Goal: Task Accomplishment & Management: Use online tool/utility

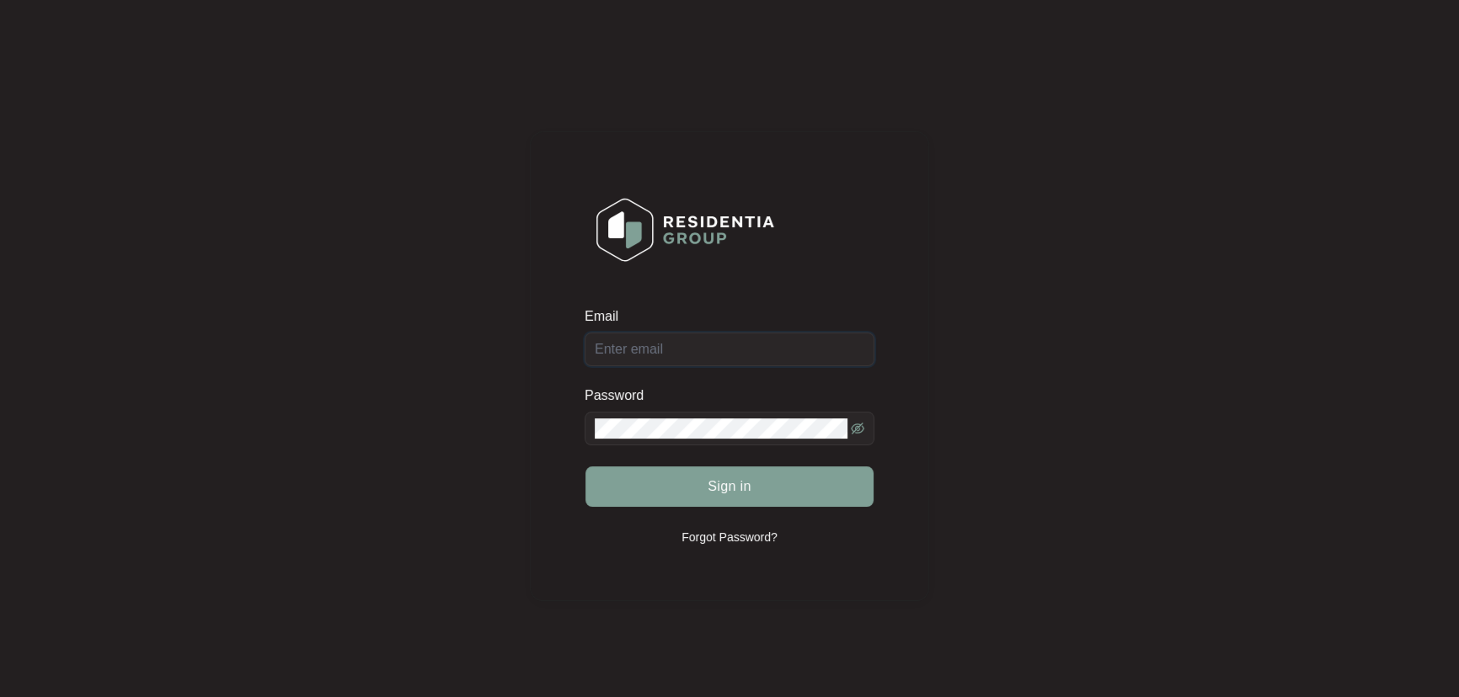
type input "[EMAIL_ADDRESS][DOMAIN_NAME]"
click at [753, 510] on form "Email [EMAIL_ADDRESS][DOMAIN_NAME] Password Sign in" at bounding box center [729, 417] width 290 height 221
click at [749, 492] on span "Sign in" at bounding box center [729, 487] width 44 height 20
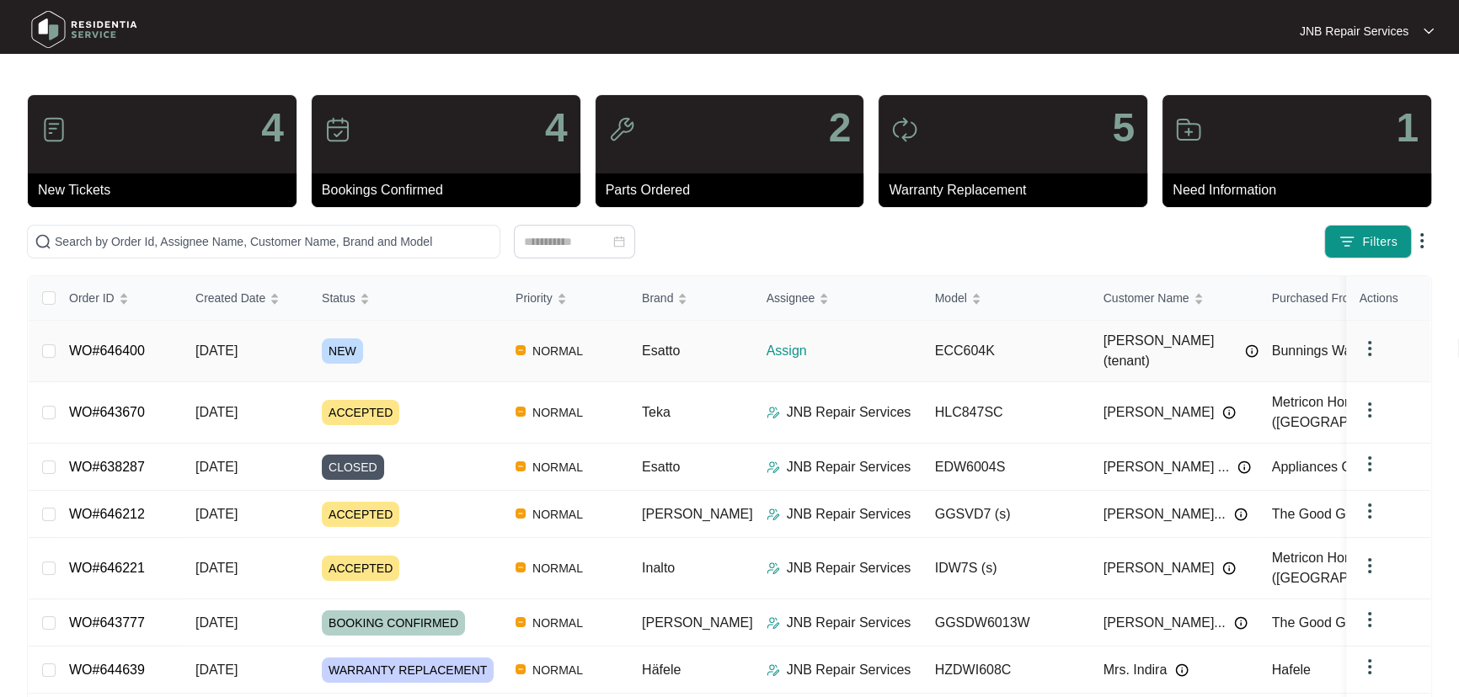
click at [238, 344] on span "[DATE]" at bounding box center [216, 351] width 42 height 14
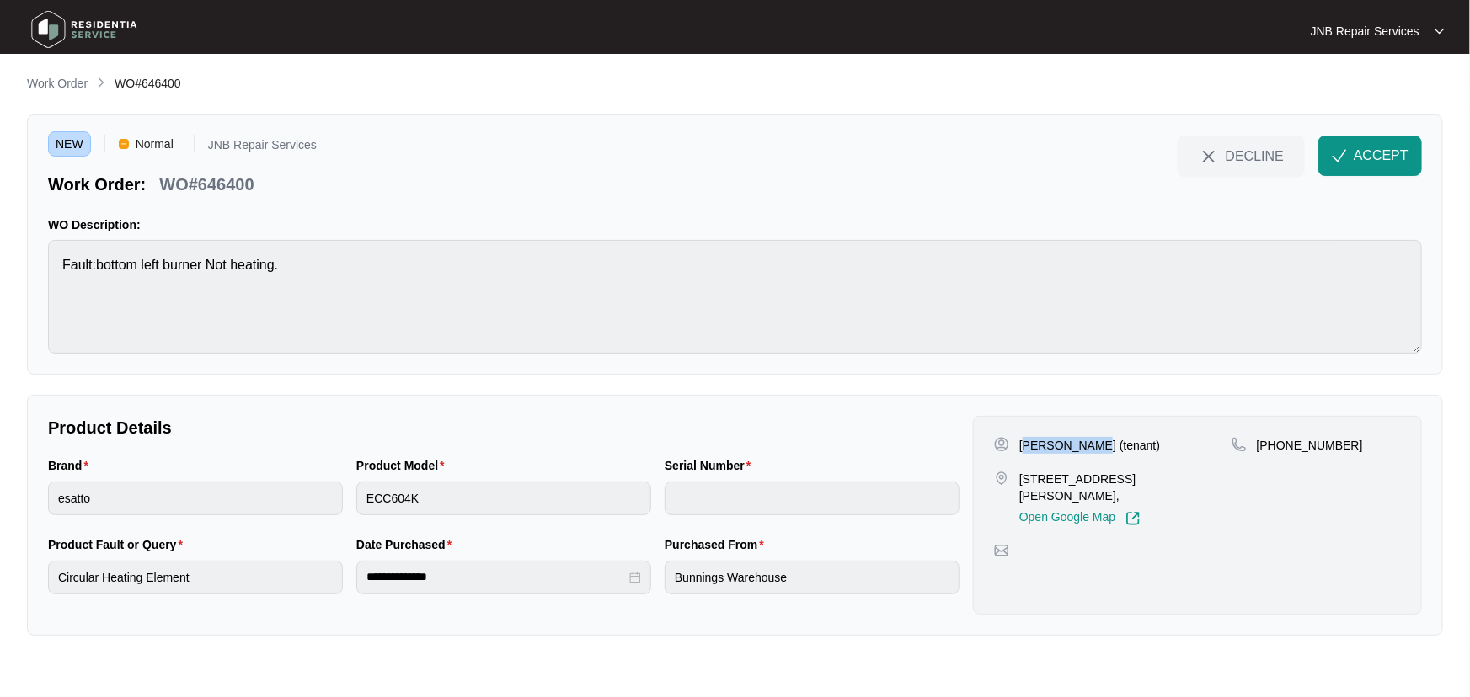
drag, startPoint x: 1089, startPoint y: 450, endPoint x: 1023, endPoint y: 448, distance: 65.7
click at [1023, 448] on div "[PERSON_NAME] (tenant)" at bounding box center [1113, 445] width 238 height 17
click at [354, 505] on div "Product Model ECC604K" at bounding box center [504, 495] width 308 height 79
drag, startPoint x: 1094, startPoint y: 497, endPoint x: 1020, endPoint y: 480, distance: 76.0
click at [1020, 480] on p "[STREET_ADDRESS][PERSON_NAME]," at bounding box center [1125, 488] width 212 height 34
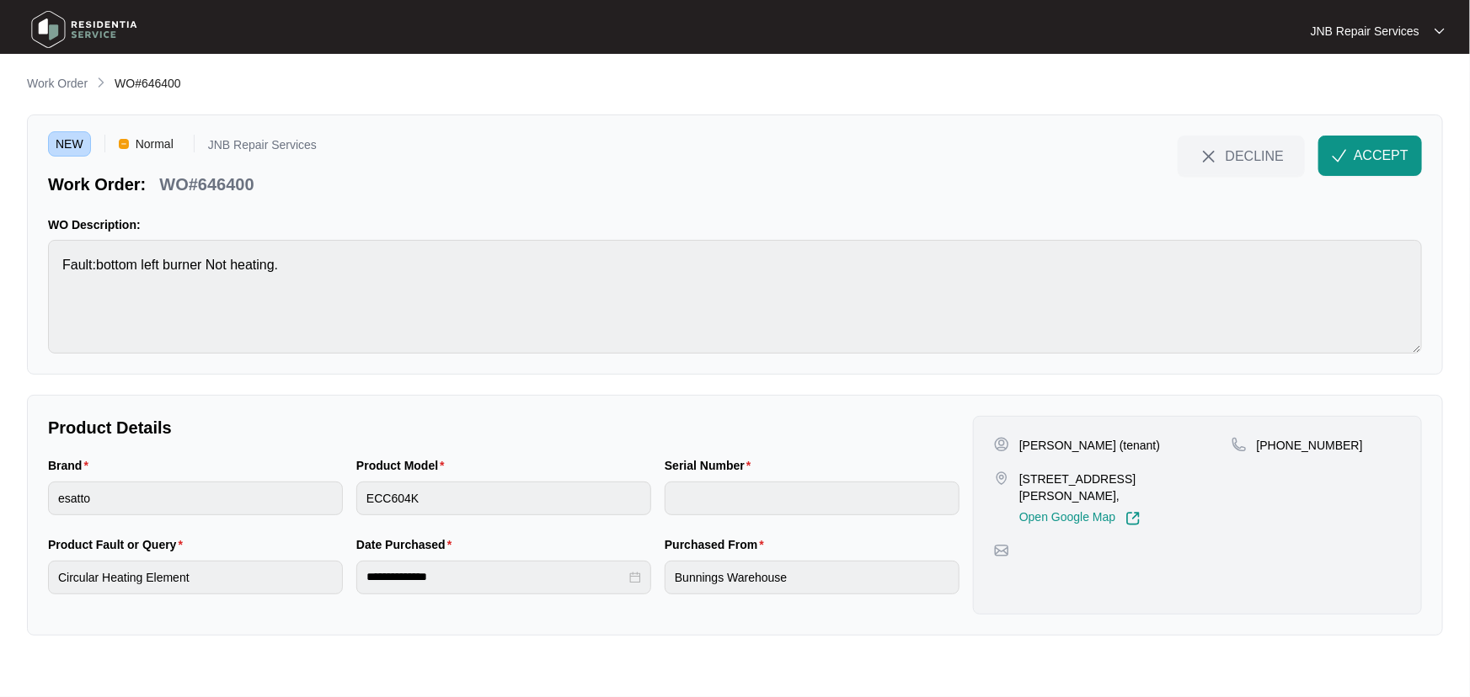
copy p "[STREET_ADDRESS][PERSON_NAME],"
drag, startPoint x: 1310, startPoint y: 446, endPoint x: 1278, endPoint y: 447, distance: 31.2
click at [1278, 447] on div "[PHONE_NUMBER]" at bounding box center [1315, 445] width 169 height 17
copy p "451992704"
click at [1084, 446] on div "[PERSON_NAME] (tenant)" at bounding box center [1113, 445] width 238 height 17
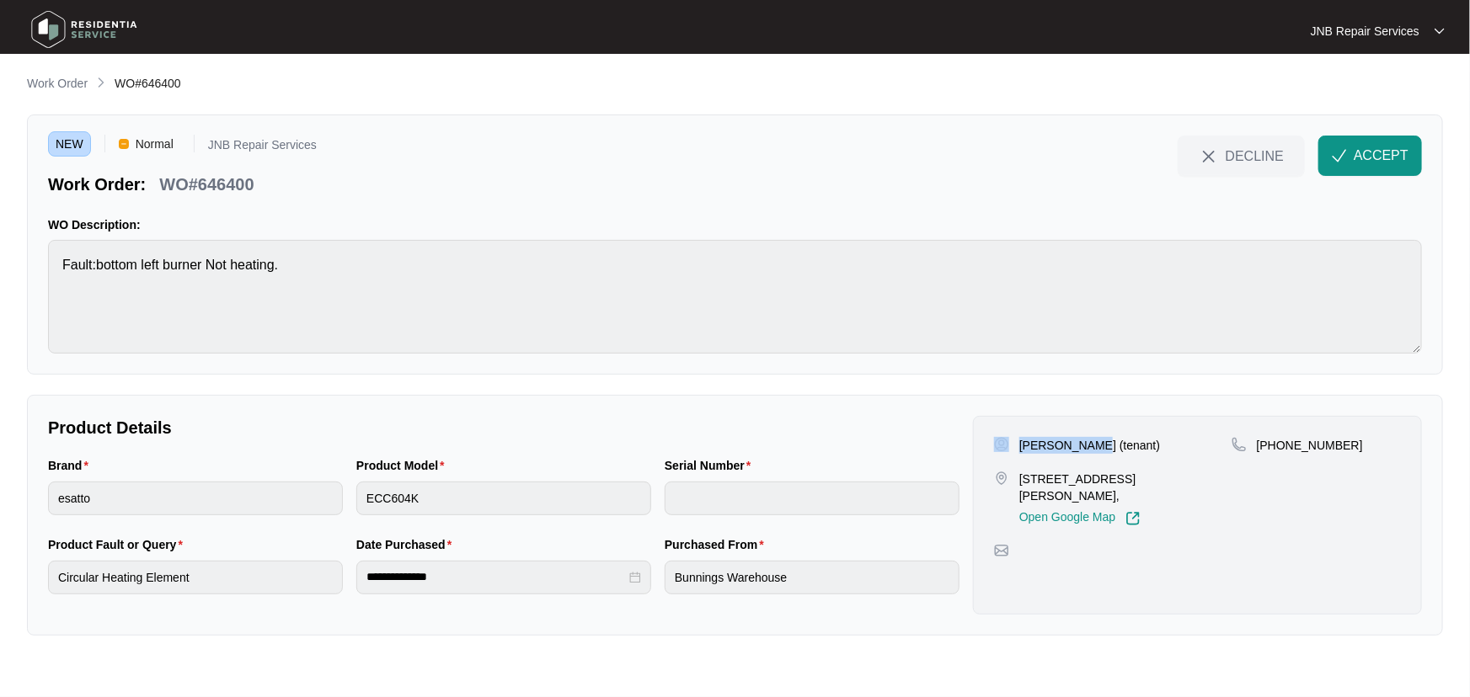
drag, startPoint x: 1089, startPoint y: 444, endPoint x: 984, endPoint y: 446, distance: 105.3
click at [984, 446] on div "[PERSON_NAME] (tenant) [STREET_ADDRESS][PERSON_NAME], Open Google Map [PHONE_NU…" at bounding box center [1197, 515] width 449 height 199
click at [1086, 446] on div "[PERSON_NAME] (tenant)" at bounding box center [1113, 445] width 238 height 17
drag, startPoint x: 1087, startPoint y: 446, endPoint x: 1023, endPoint y: 446, distance: 64.0
click at [1023, 446] on div "[PERSON_NAME] (tenant)" at bounding box center [1113, 445] width 238 height 17
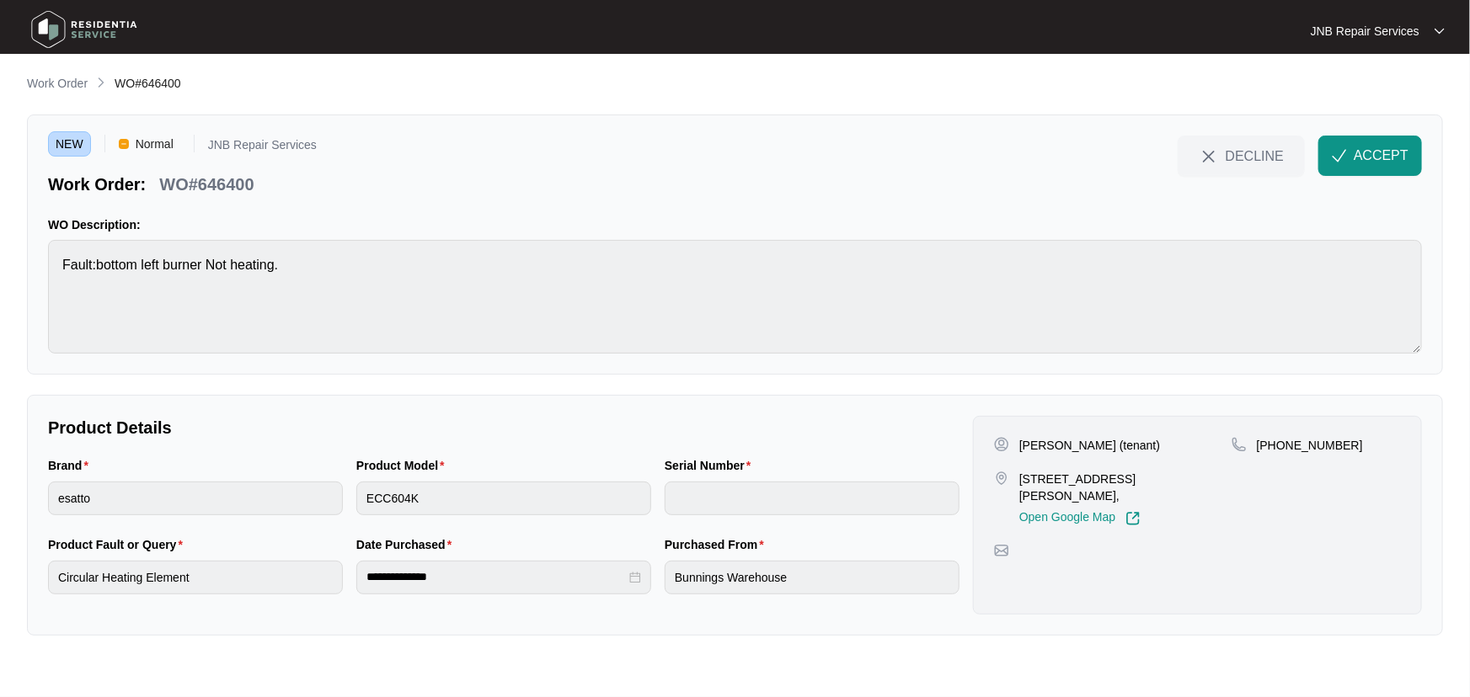
click at [505, 116] on div "NEW Normal JNB Repair Services Work Order: WO#646400 DECLINE ACCEPT WO Descript…" at bounding box center [735, 245] width 1416 height 260
click at [654, 154] on div "NEW Normal JNB Repair Services Work Order: WO#646400 DECLINE ACCEPT" at bounding box center [735, 166] width 1374 height 61
click at [571, 337] on div "WO Description: Fault:bottom left burner Not heating." at bounding box center [735, 284] width 1374 height 137
click at [591, 356] on div "NEW Normal JNB Repair Services Work Order: WO#646400 DECLINE ACCEPT WO Descript…" at bounding box center [735, 245] width 1416 height 260
click at [1358, 159] on span "ACCEPT" at bounding box center [1380, 156] width 55 height 20
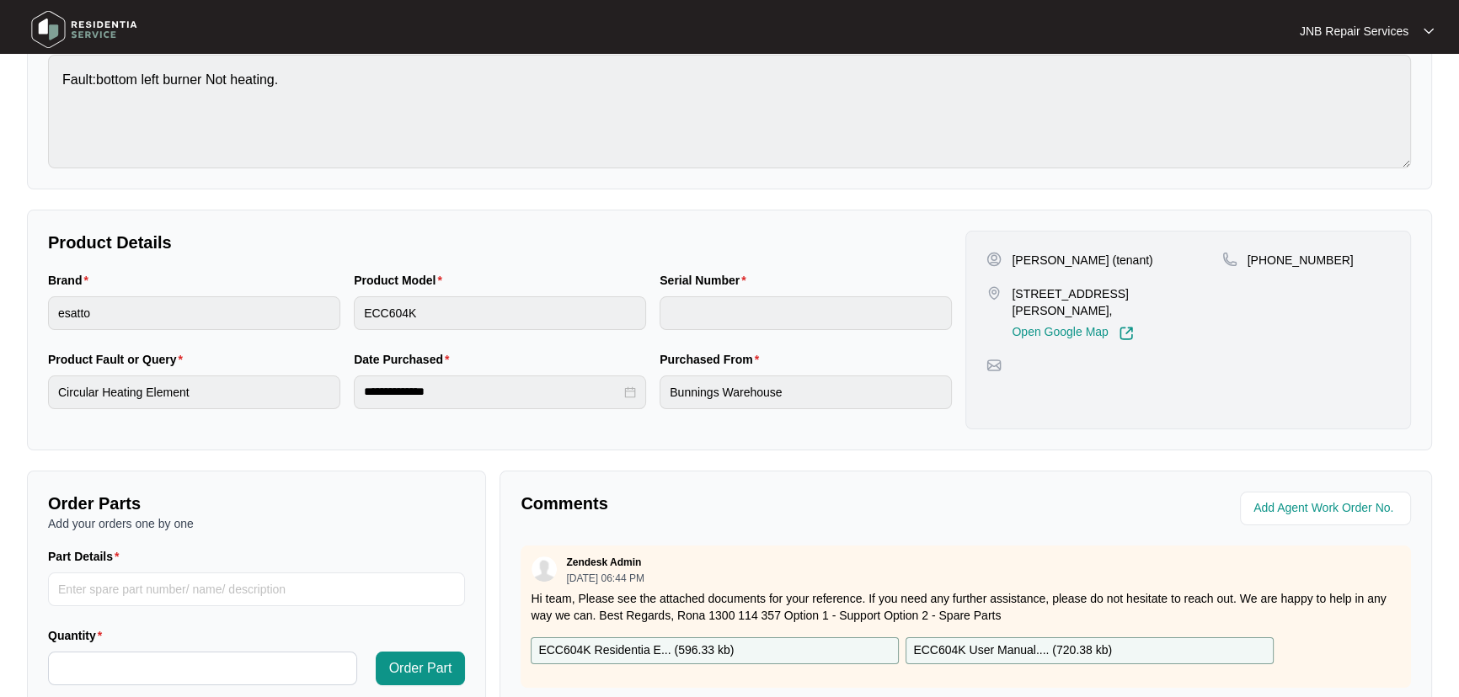
scroll to position [306, 0]
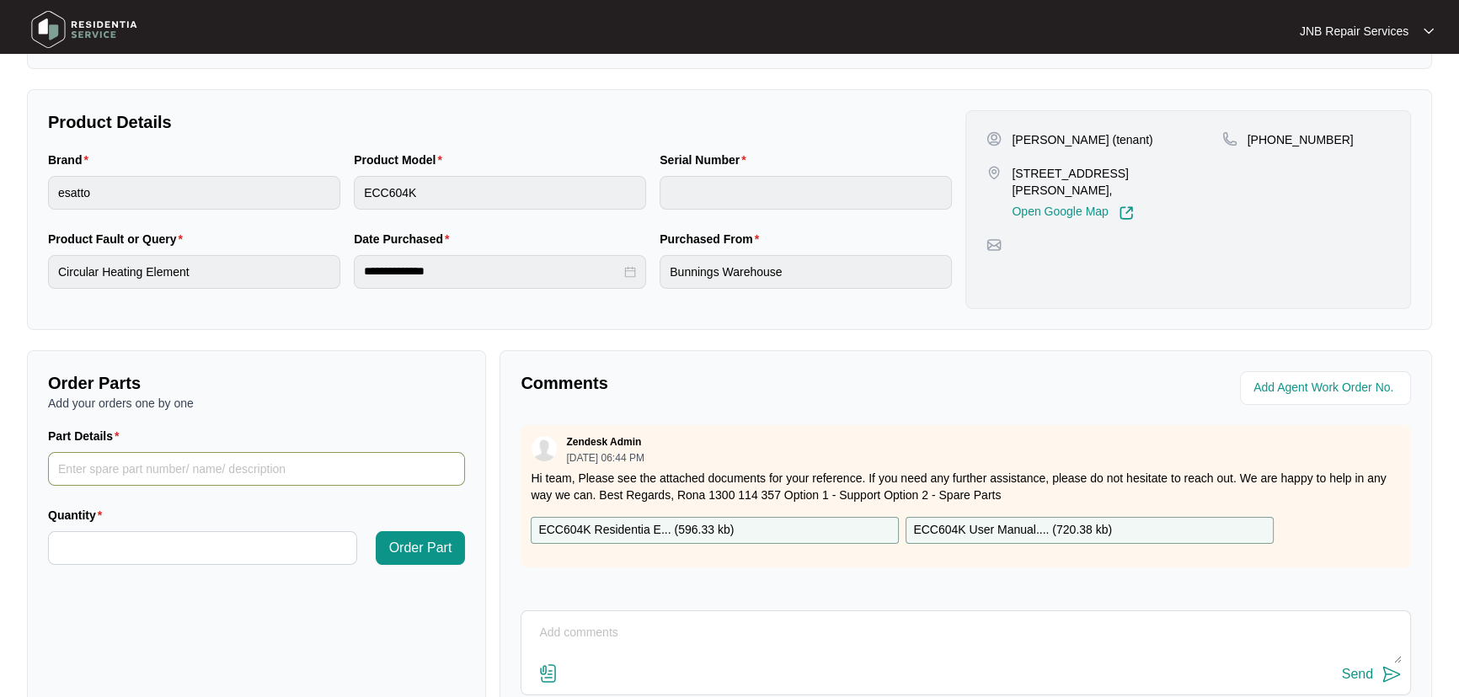
click at [216, 472] on input "Part Details" at bounding box center [256, 469] width 417 height 34
paste input "SP14523"
type input "SP14523"
click at [221, 542] on input "Quantity" at bounding box center [202, 548] width 307 height 32
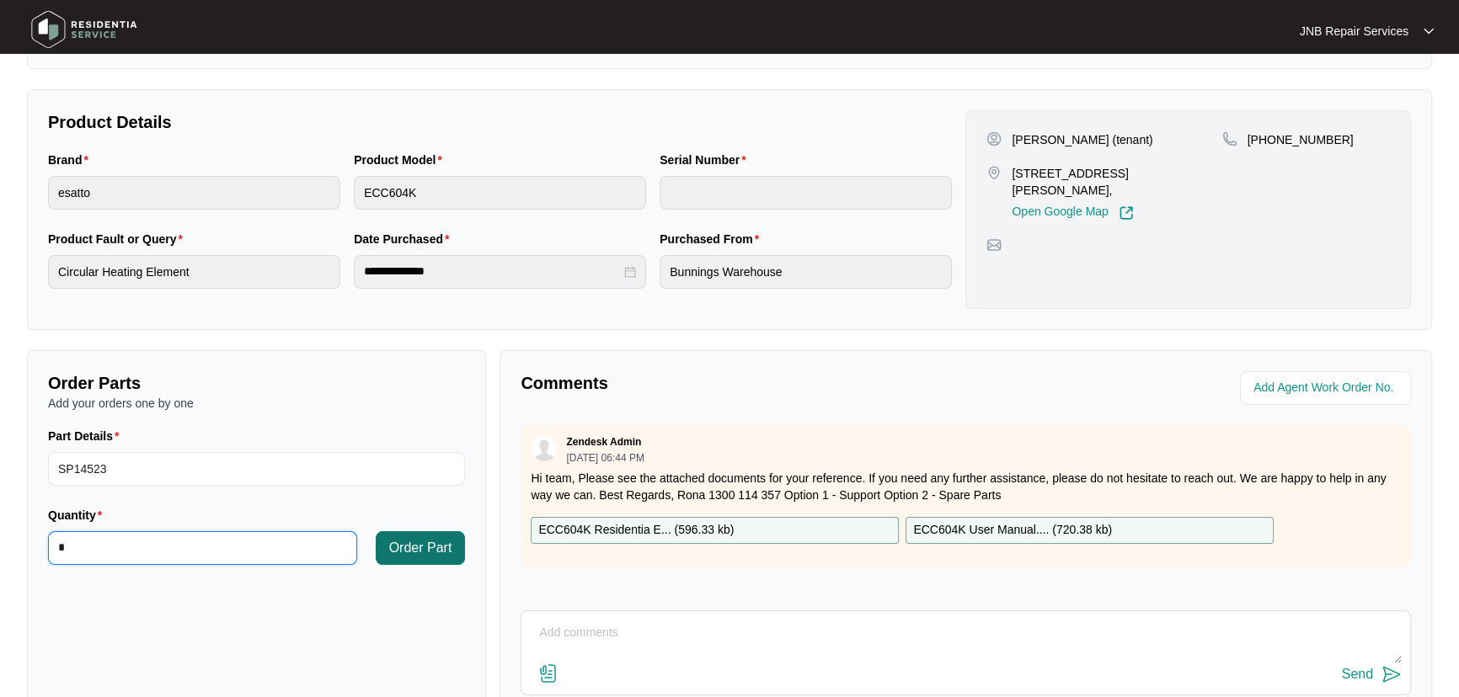
type input "*"
click at [442, 552] on span "Order Part" at bounding box center [420, 548] width 63 height 20
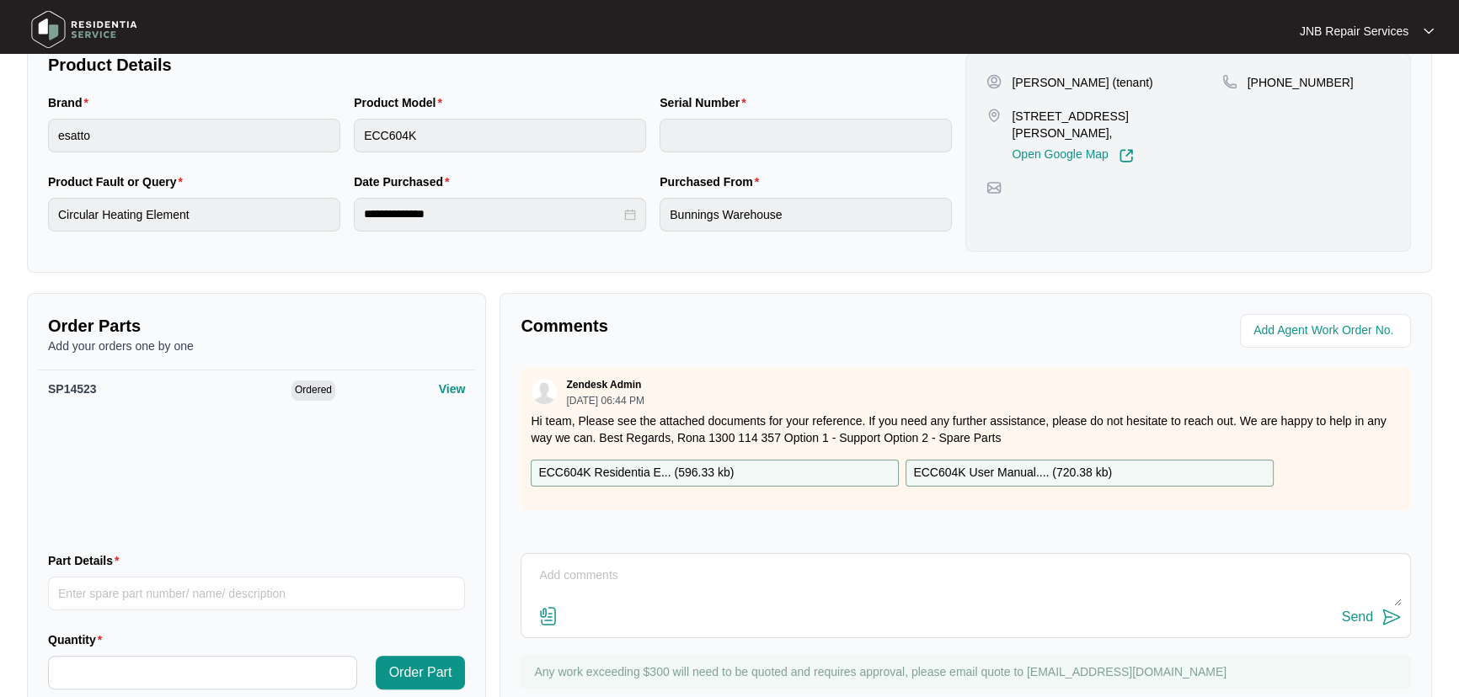
scroll to position [421, 0]
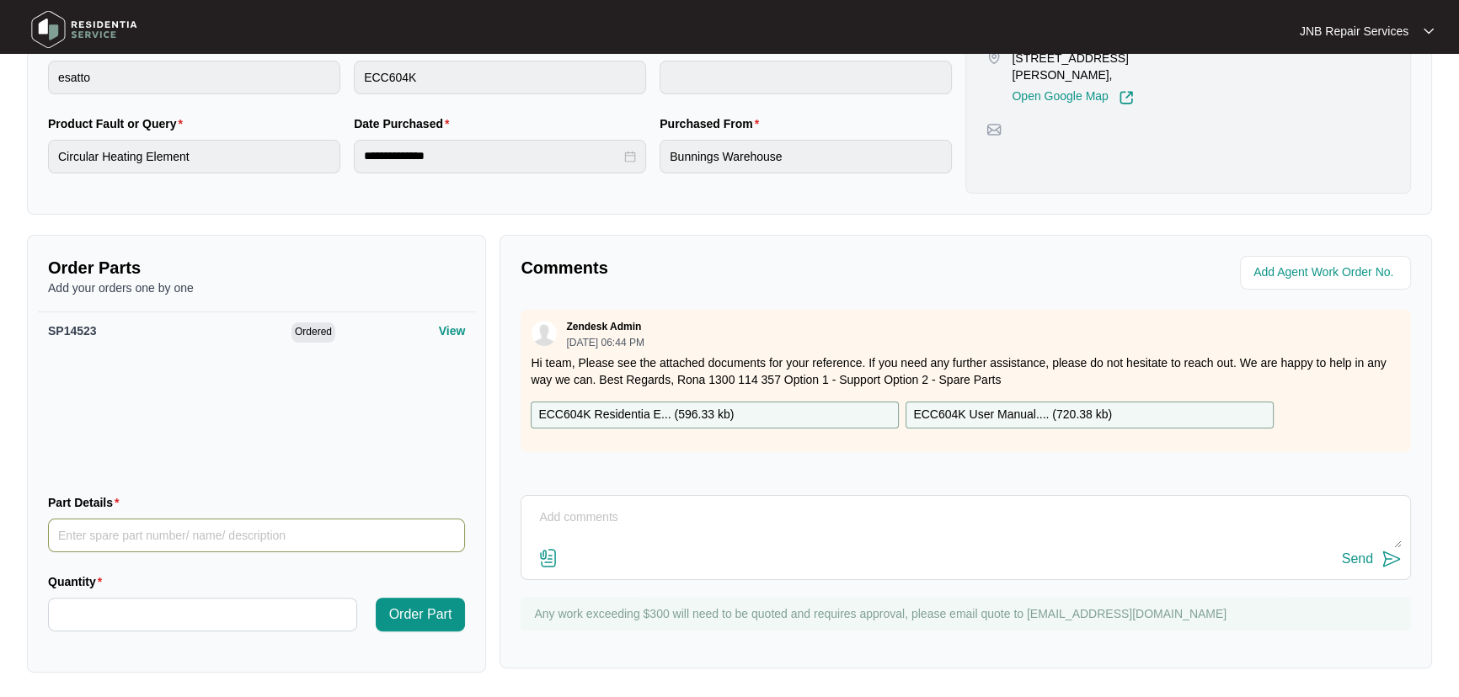
click at [252, 544] on input "Part Details" at bounding box center [256, 536] width 417 height 34
paste input "SP14524"
type input "SP14524"
click at [226, 606] on input "Quantity" at bounding box center [202, 615] width 307 height 32
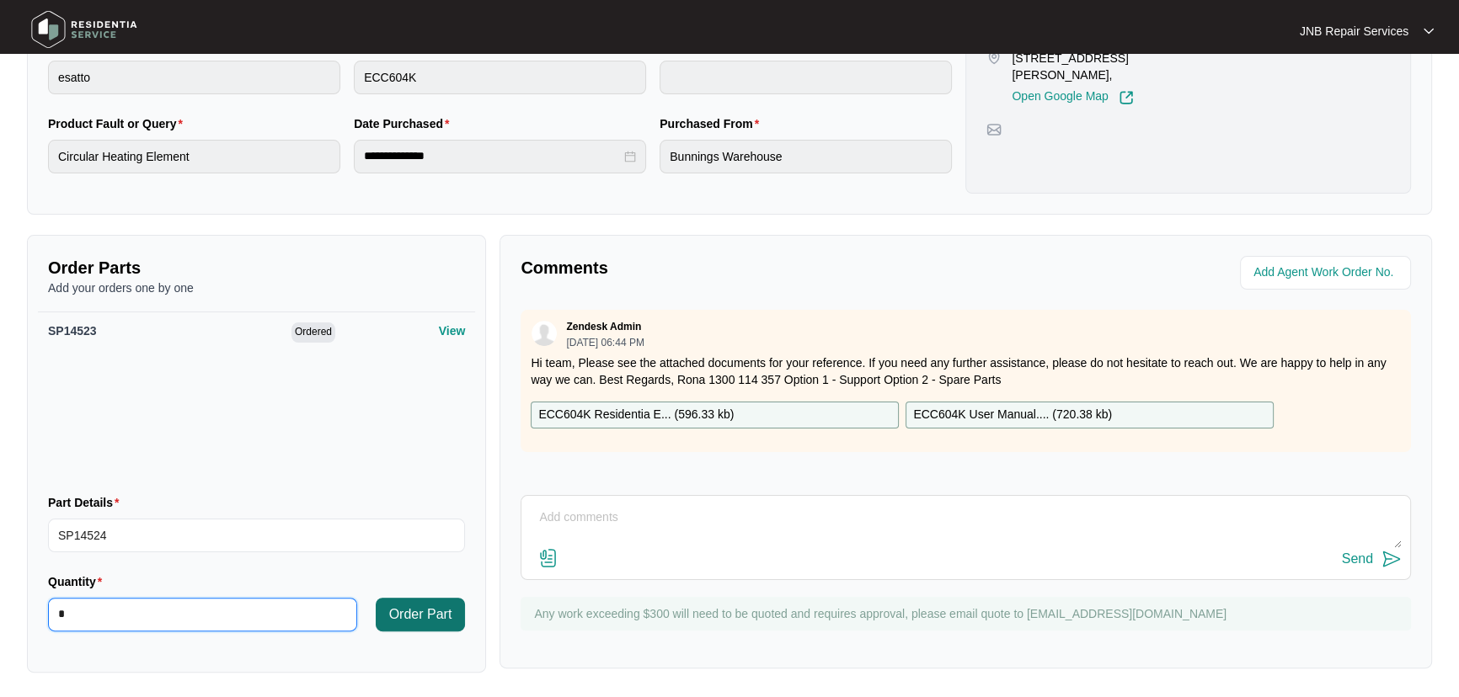
type input "*"
click at [445, 611] on span "Order Part" at bounding box center [420, 615] width 63 height 20
